Goal: Book appointment/travel/reservation

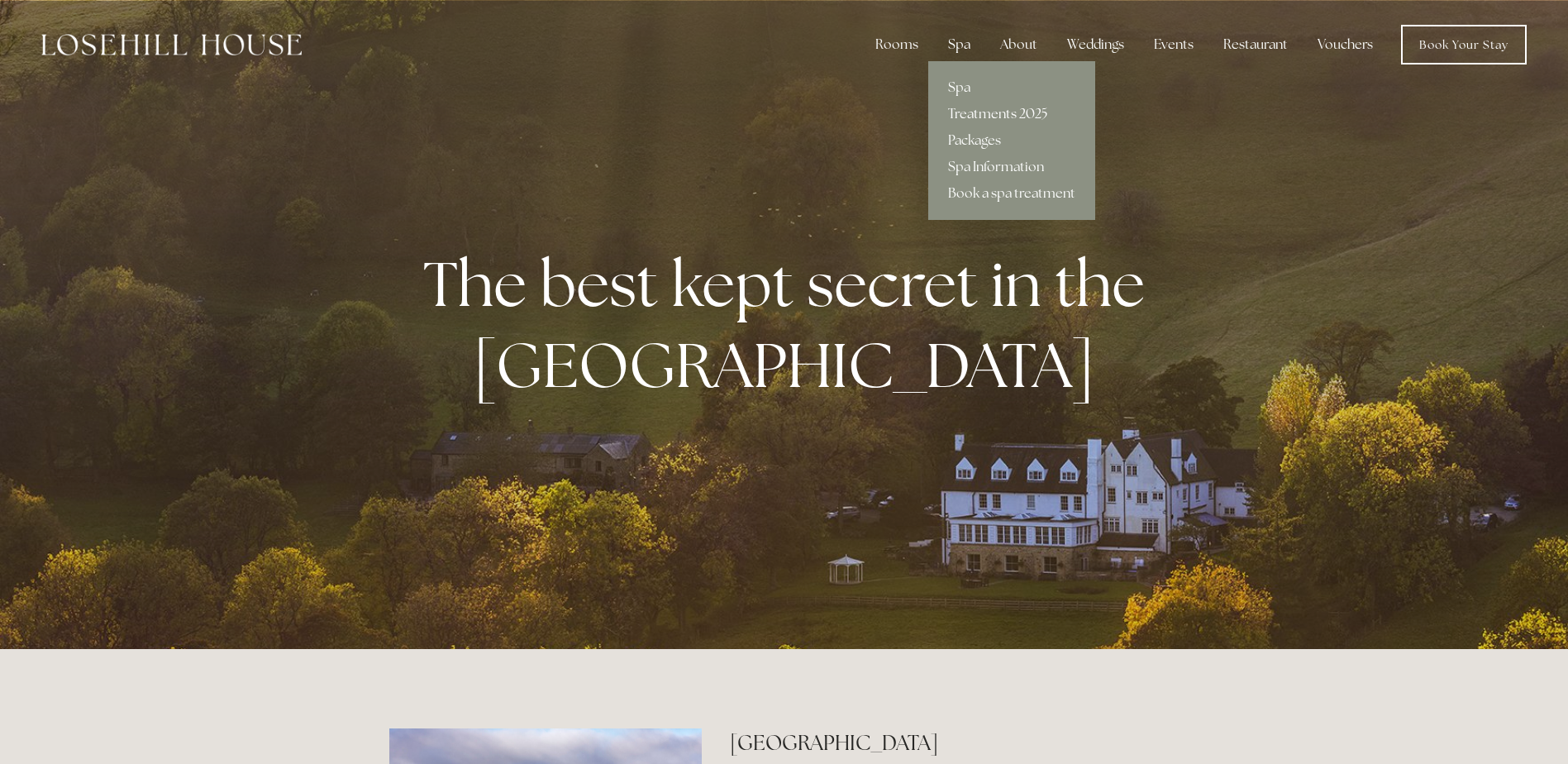
click at [978, 112] on link "Treatments 2025" at bounding box center [1011, 114] width 167 height 26
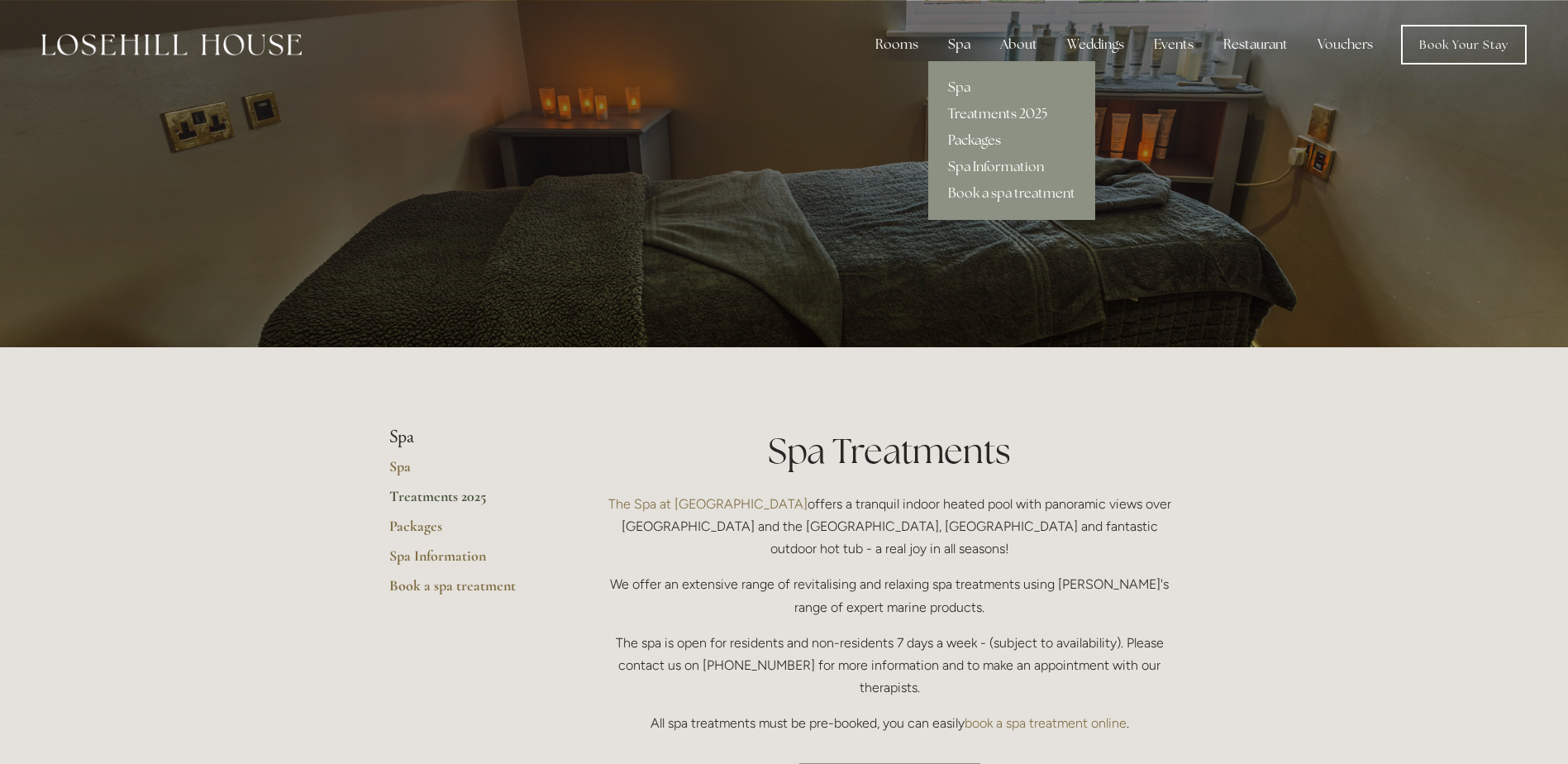
click at [974, 140] on link "Packages" at bounding box center [1011, 140] width 167 height 26
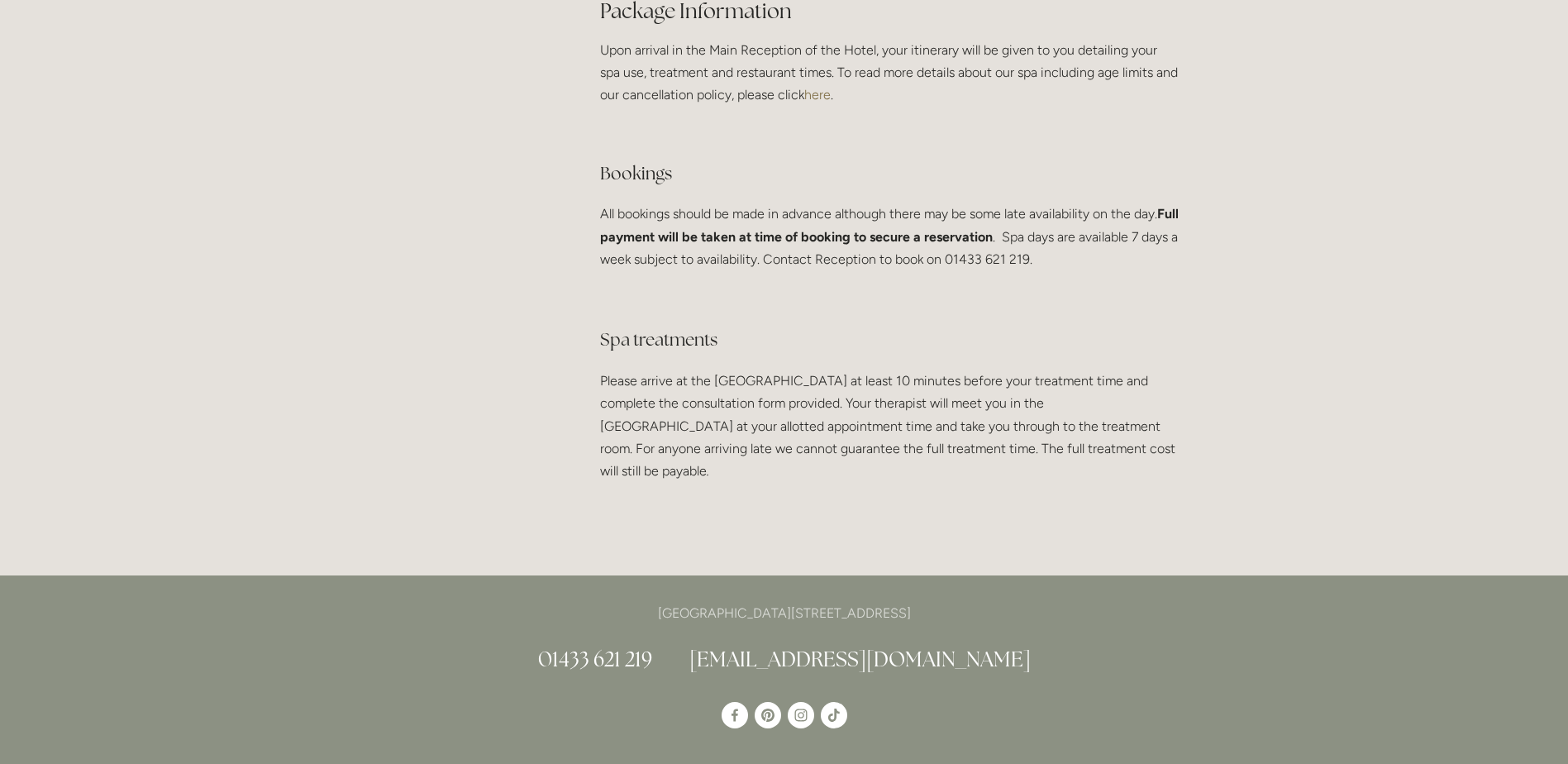
scroll to position [3061, 0]
